Goal: Information Seeking & Learning: Find specific page/section

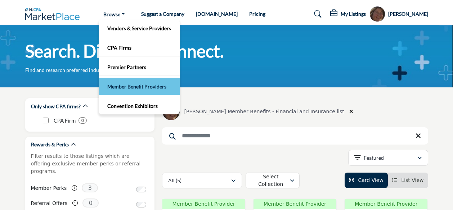
click at [134, 87] on link "Member Benefit Providers" at bounding box center [139, 86] width 74 height 10
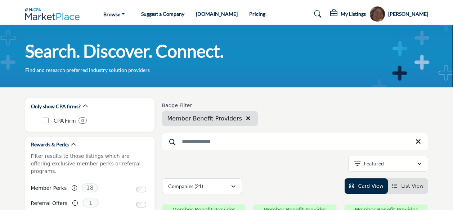
click at [185, 143] on input "Search Keyword" at bounding box center [295, 141] width 266 height 17
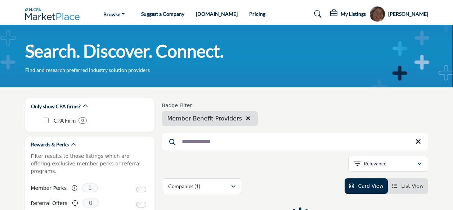
type input "**********"
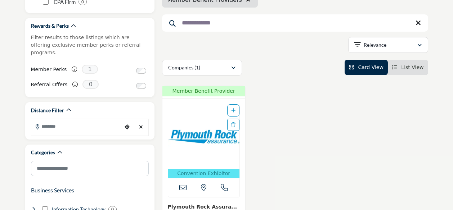
scroll to position [132, 0]
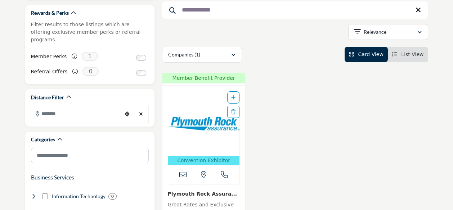
click at [182, 121] on img "Open Listing in new tab" at bounding box center [203, 123] width 71 height 65
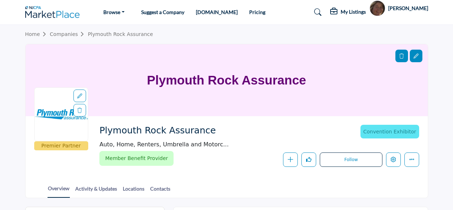
drag, startPoint x: 452, startPoint y: 17, endPoint x: 454, endPoint y: 26, distance: 8.8
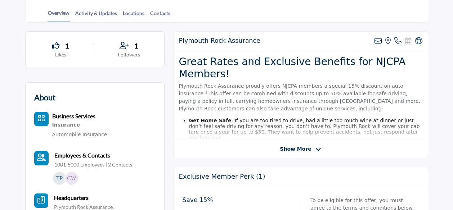
scroll to position [179, 0]
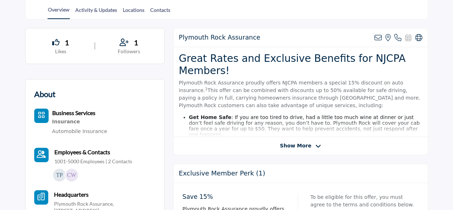
drag, startPoint x: 455, startPoint y: 48, endPoint x: 449, endPoint y: 10, distance: 38.3
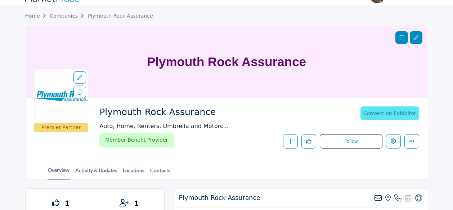
scroll to position [0, 0]
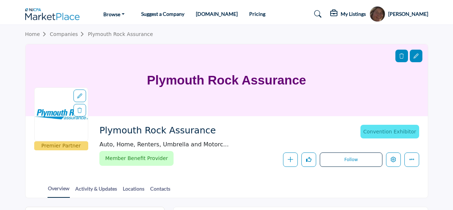
click at [284, 12] on div "My Listings Pricing Page Media Kit" at bounding box center [356, 14] width 144 height 16
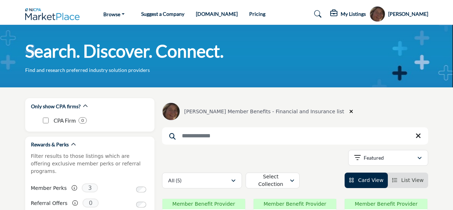
scroll to position [94, 0]
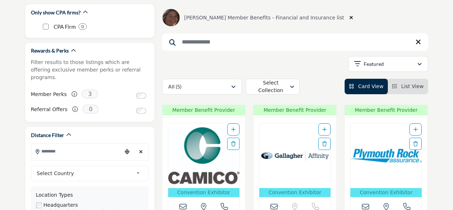
drag, startPoint x: 0, startPoint y: 0, endPoint x: 390, endPoint y: 151, distance: 418.6
click at [390, 151] on img "Open Listing in new tab" at bounding box center [385, 155] width 71 height 65
